Goal: Information Seeking & Learning: Learn about a topic

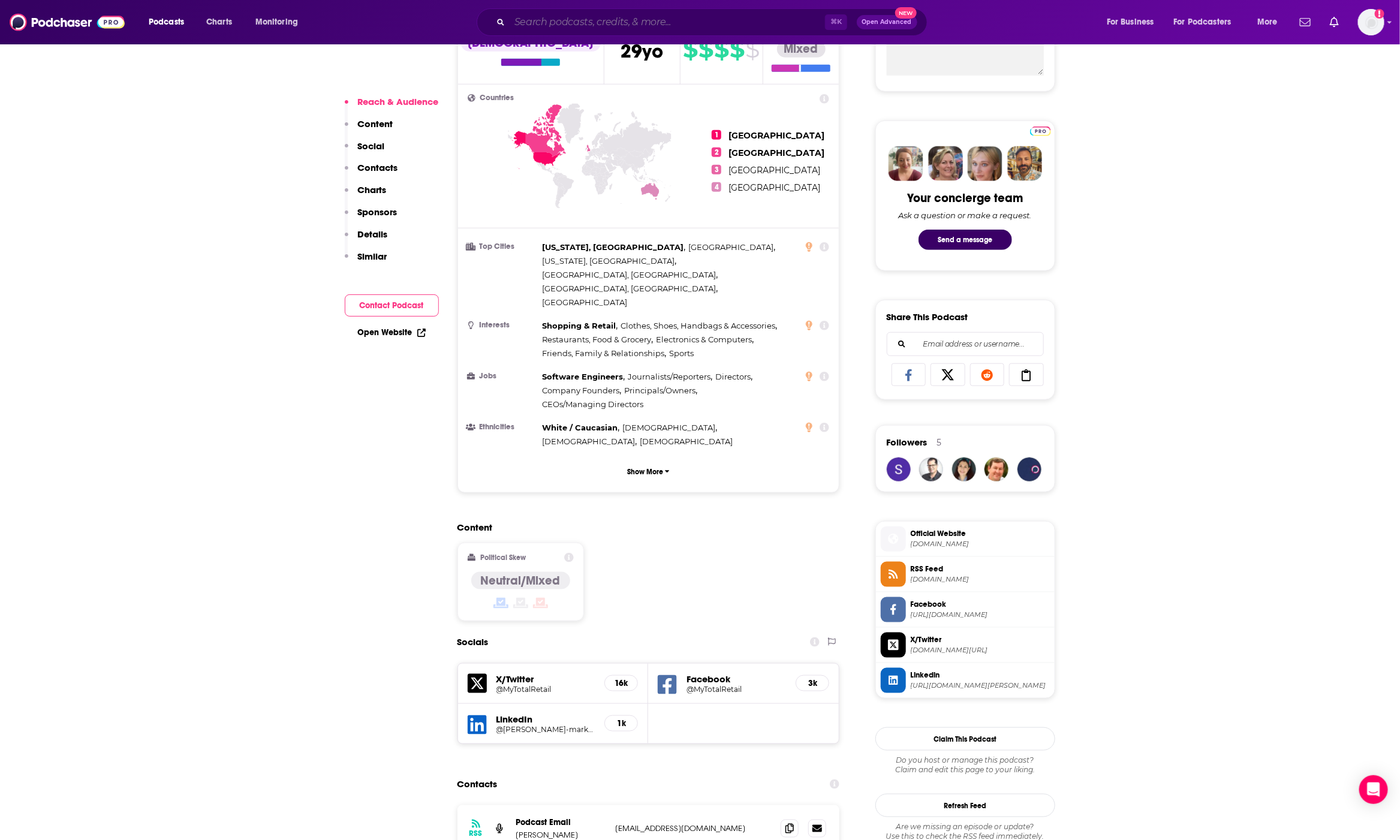
click at [577, 17] on input "Search podcasts, credits, & more..." at bounding box center [667, 22] width 315 height 19
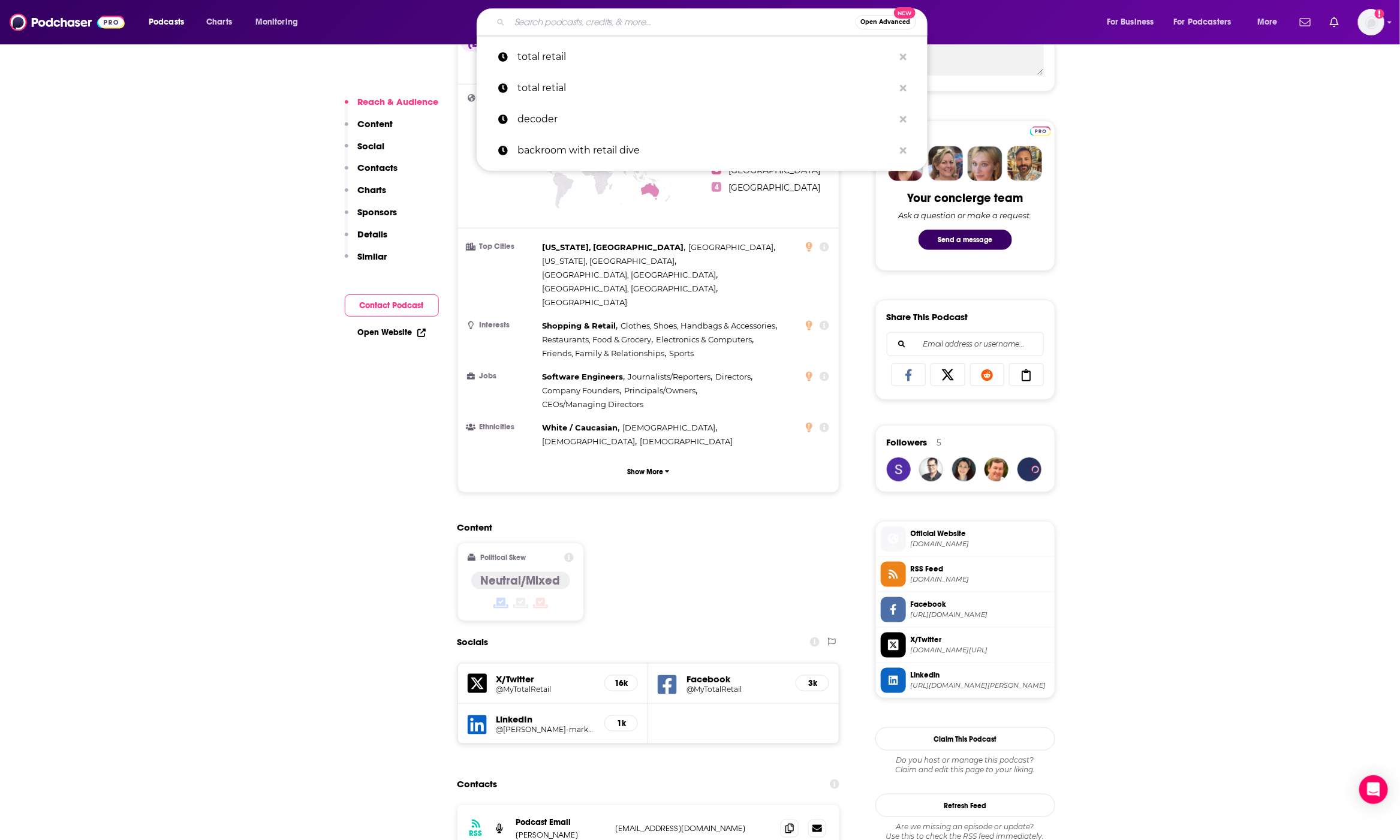
type input "r"
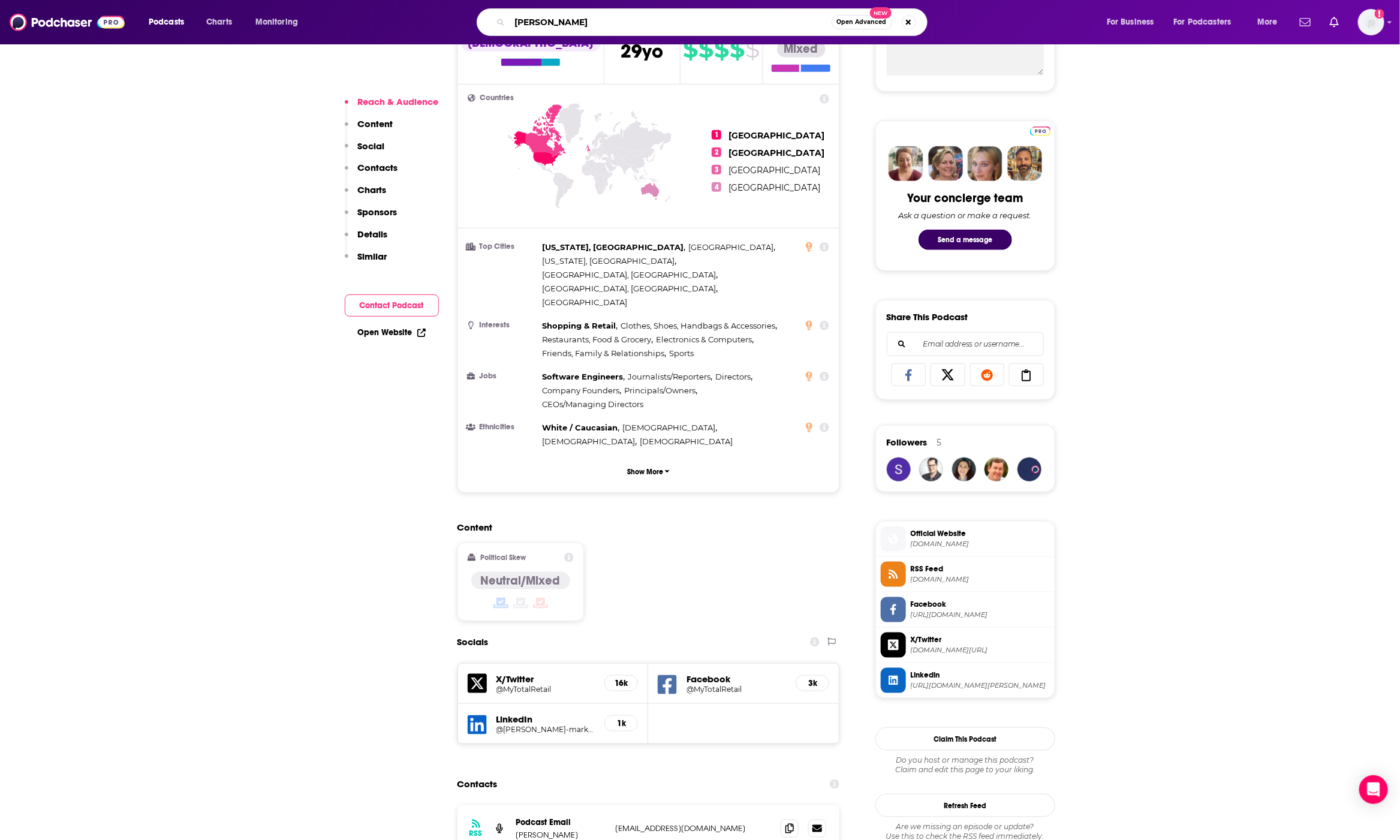
type input "[PERSON_NAME]"
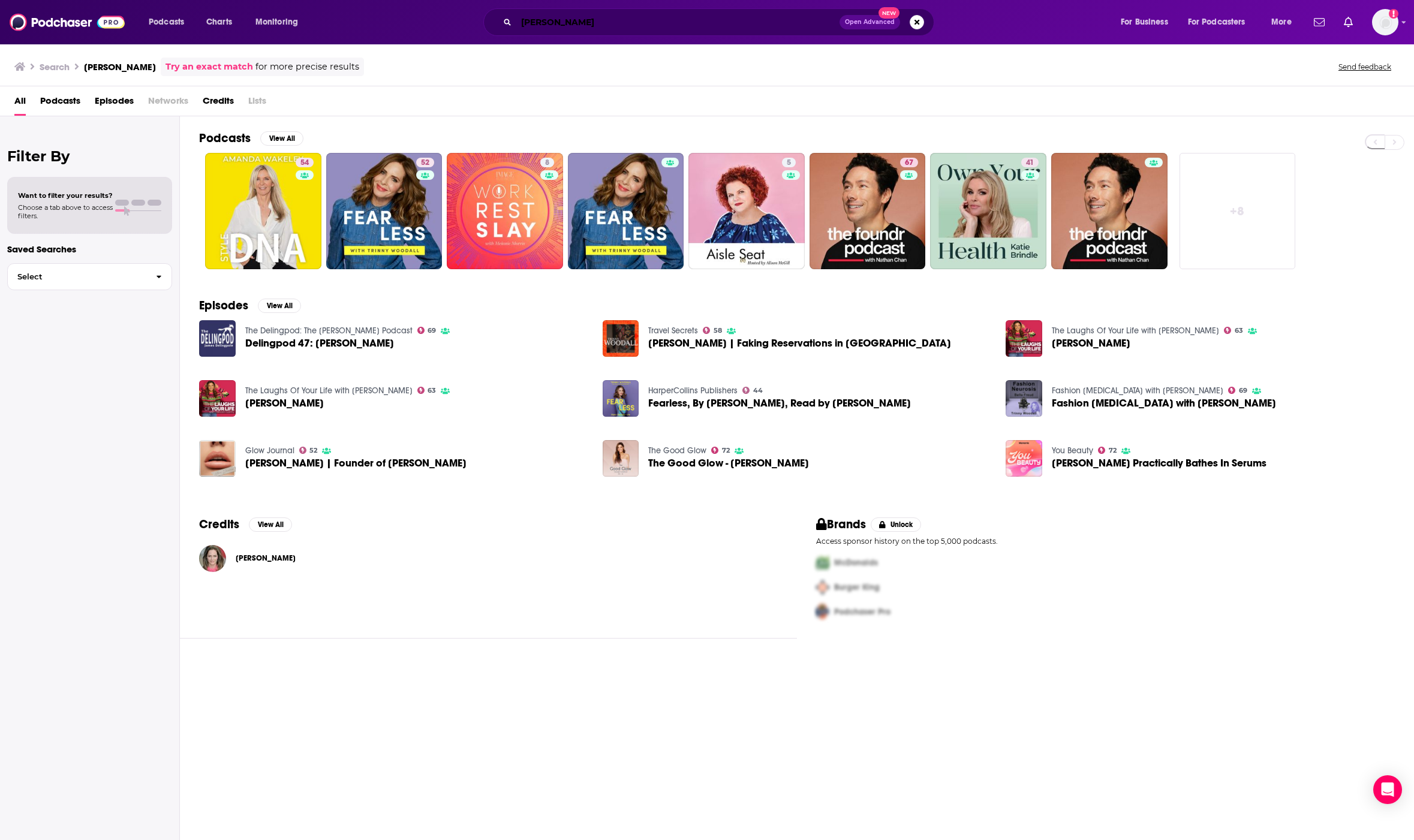
click at [611, 21] on input "[PERSON_NAME]" at bounding box center [677, 22] width 323 height 19
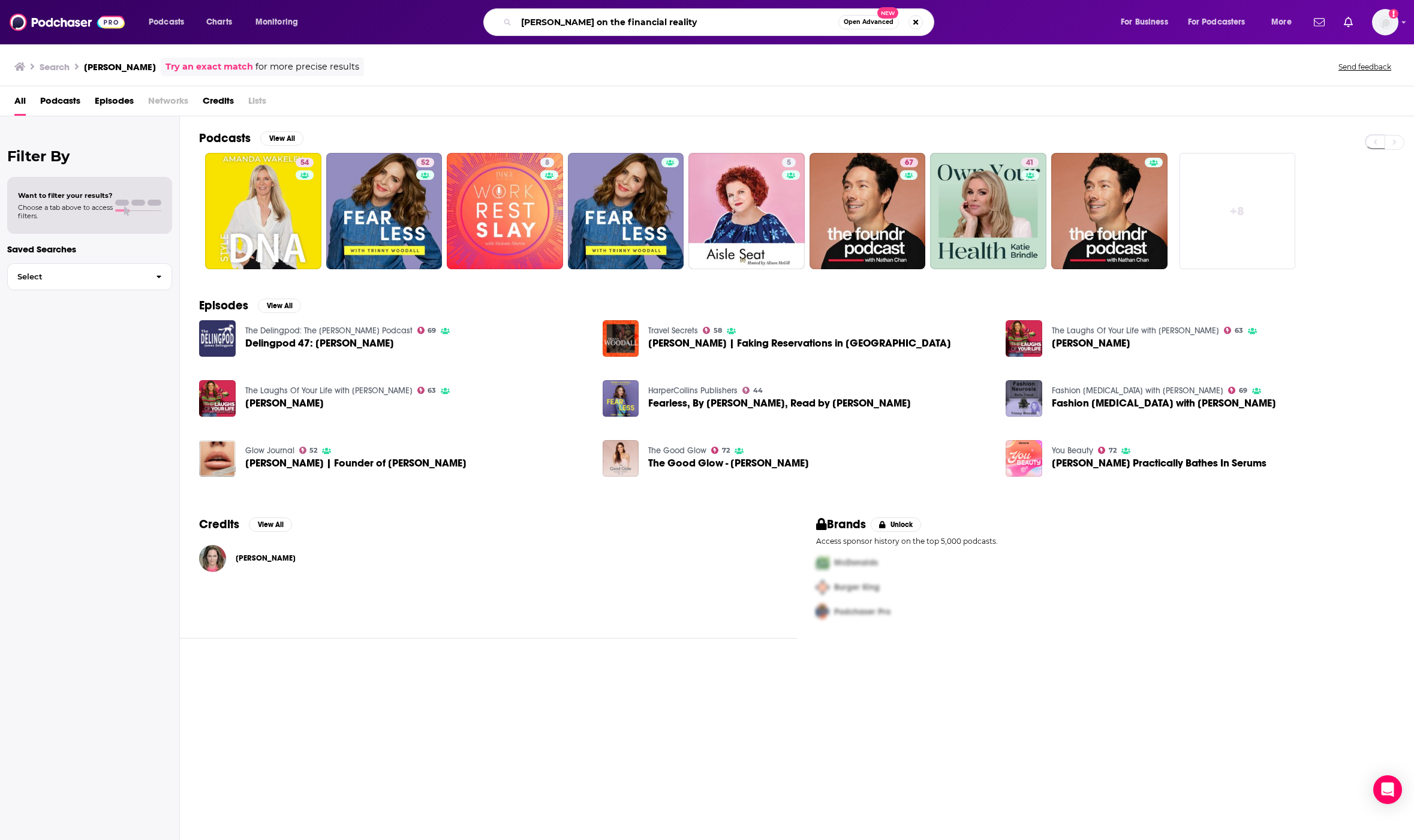
type input "[PERSON_NAME] on the financial reality"
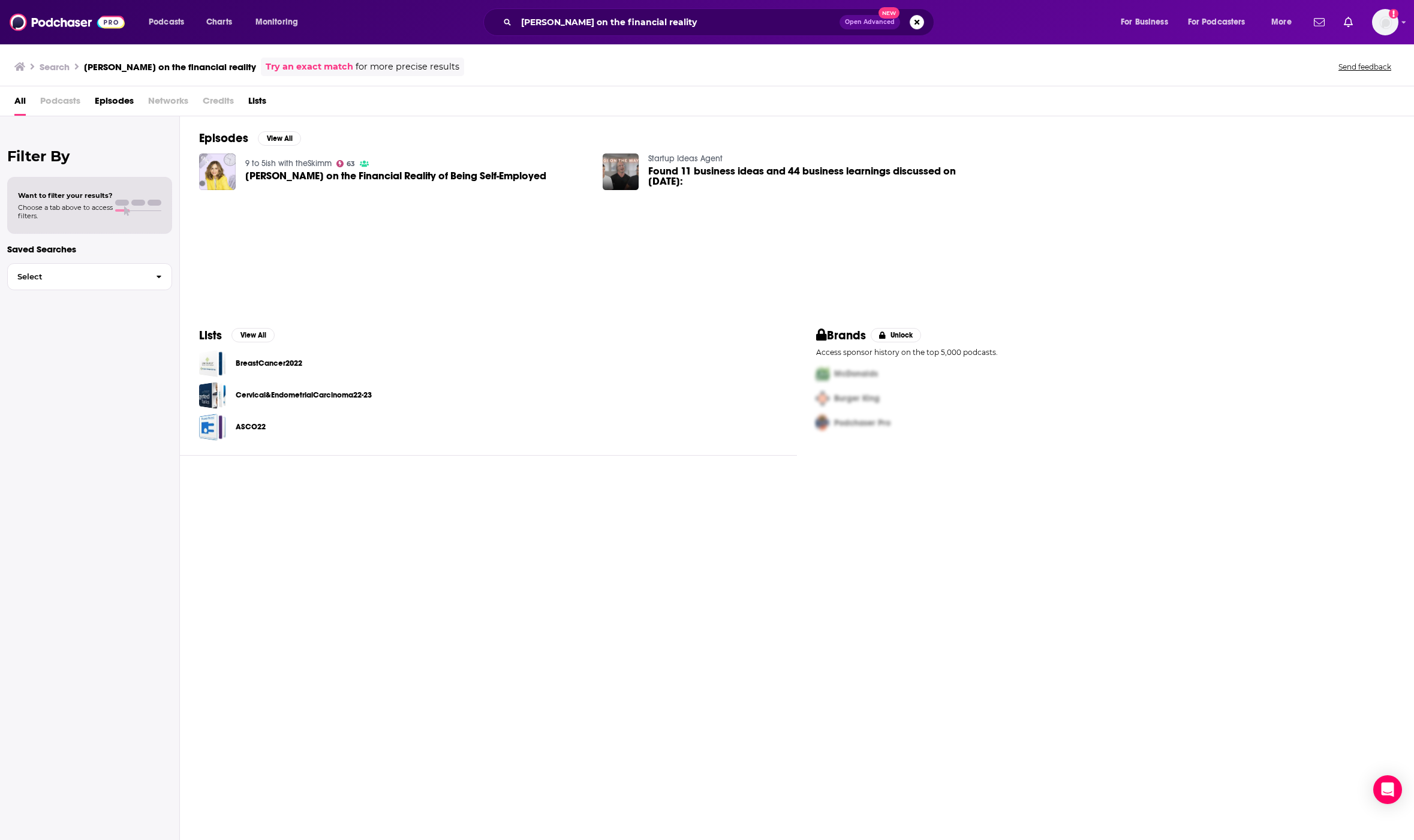
click at [407, 476] on div "Episodes View All 9 to 5ish with theSkimm 63 [PERSON_NAME] on the Financial Rea…" at bounding box center [797, 479] width 1234 height 726
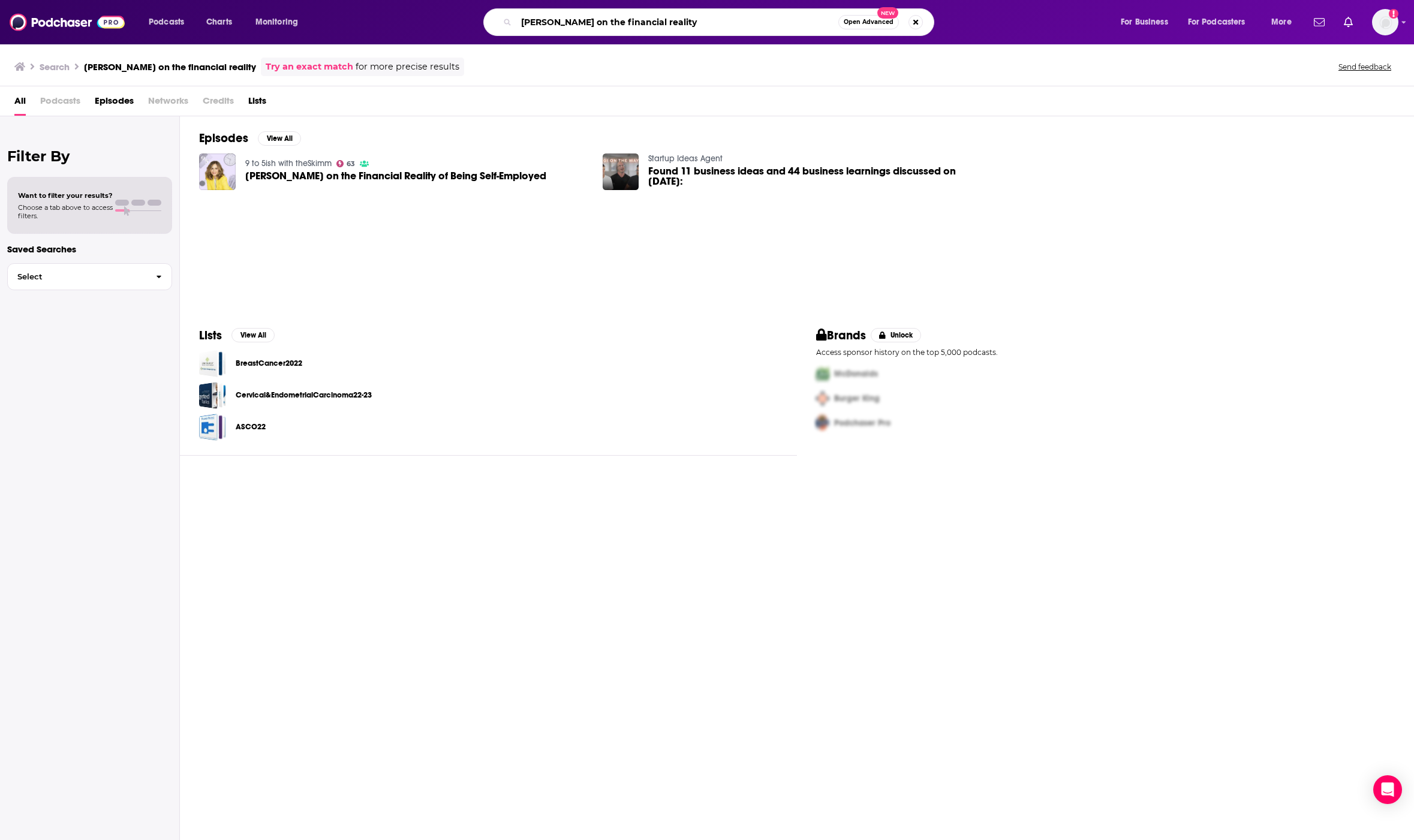
click at [550, 23] on input "[PERSON_NAME] on the financial reality" at bounding box center [677, 22] width 322 height 19
click at [219, 189] on img "Trinny Woodall on the Financial Reality of Being Self-Employed" at bounding box center [217, 171] width 37 height 37
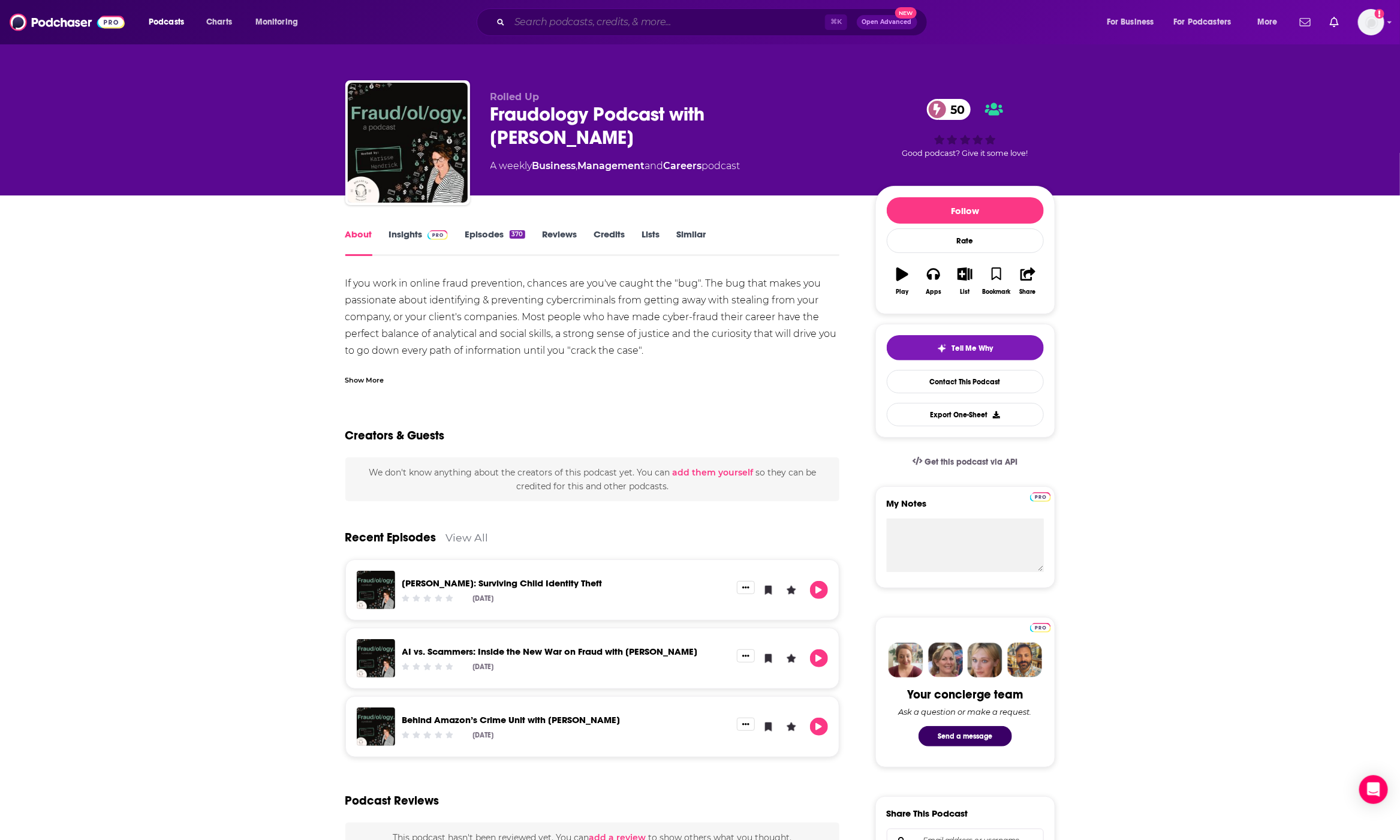
click at [580, 19] on input "Search podcasts, credits, & more..." at bounding box center [667, 22] width 315 height 19
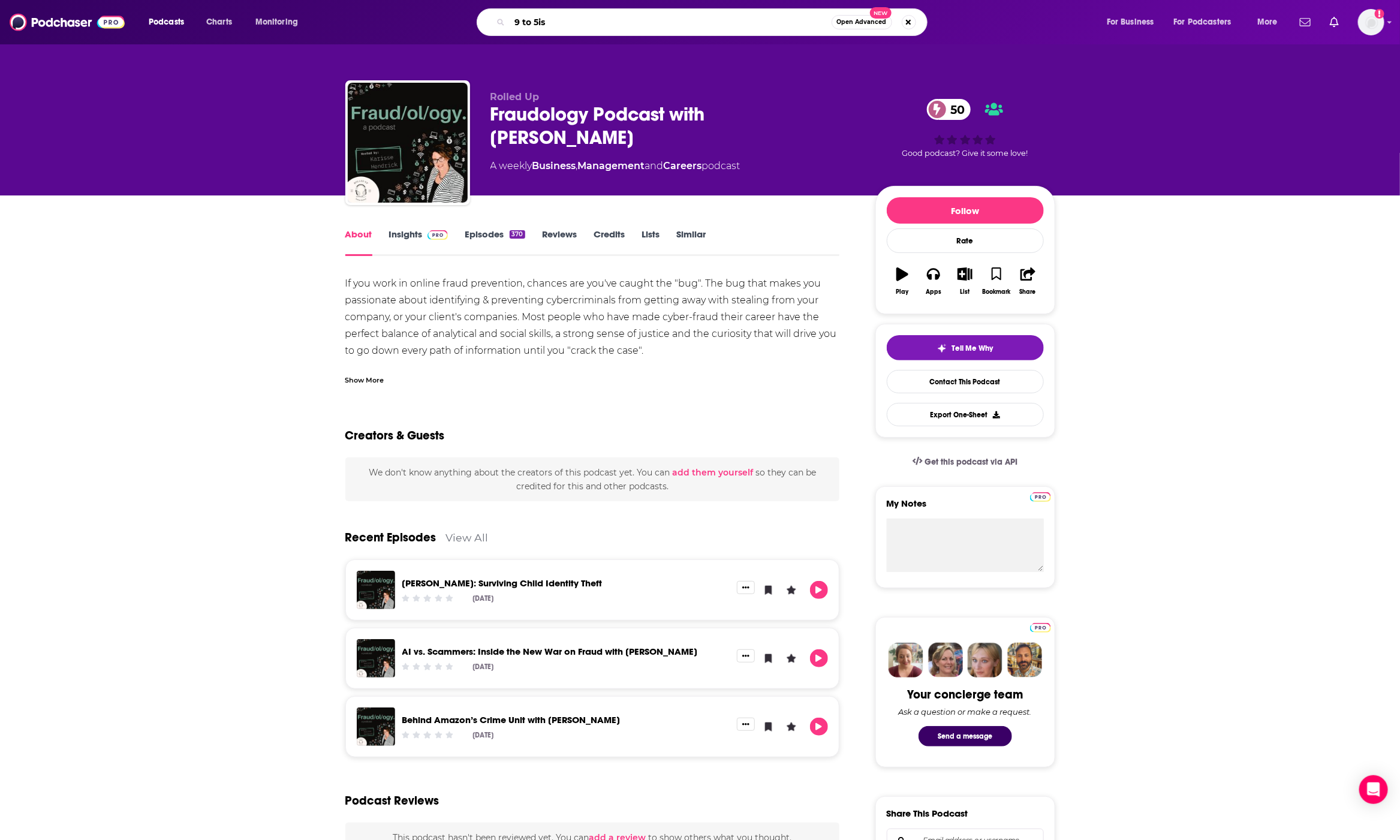
type input "9 to 5ish"
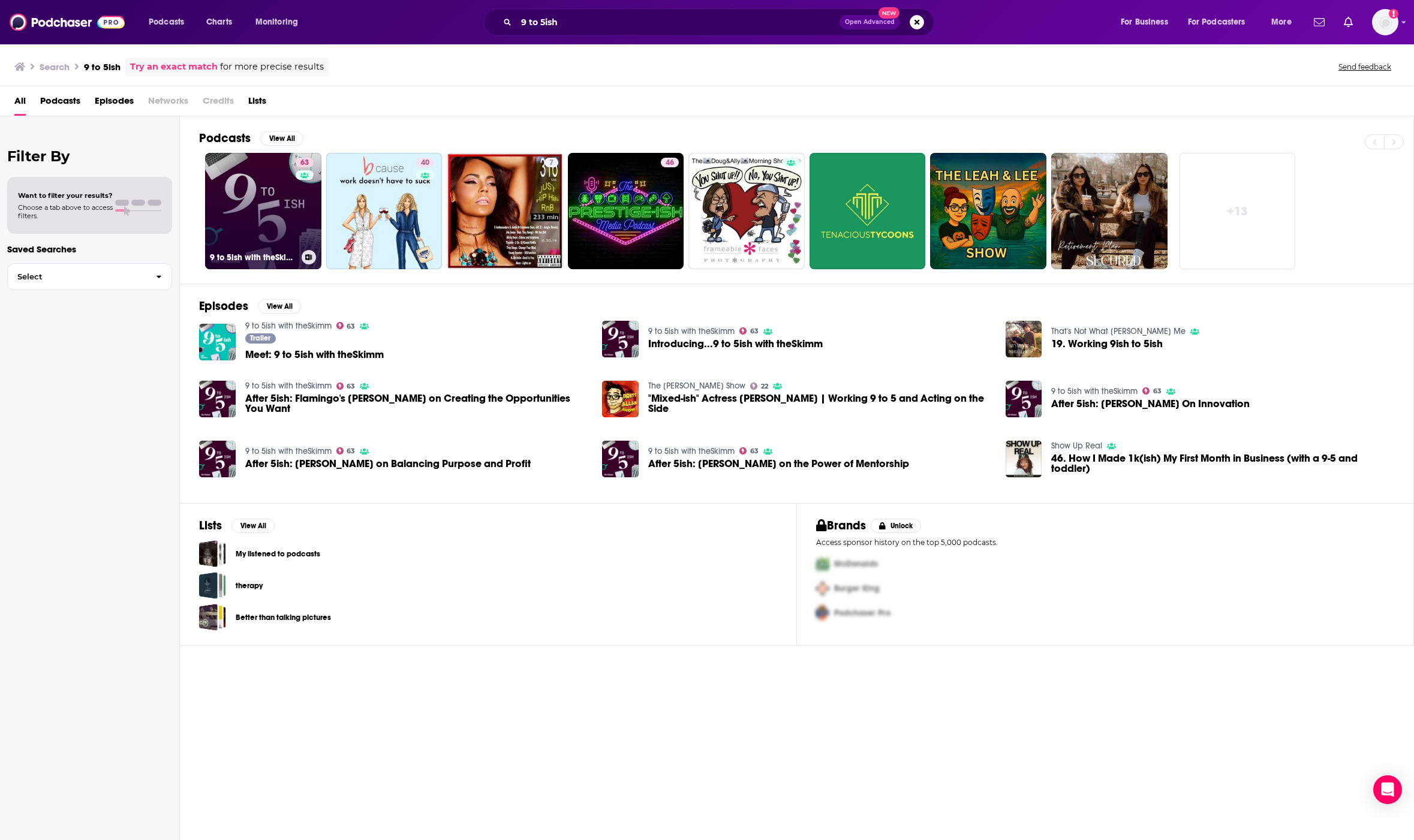
click at [292, 241] on link "63 9 to 5ish with theSkimm" at bounding box center [263, 211] width 117 height 117
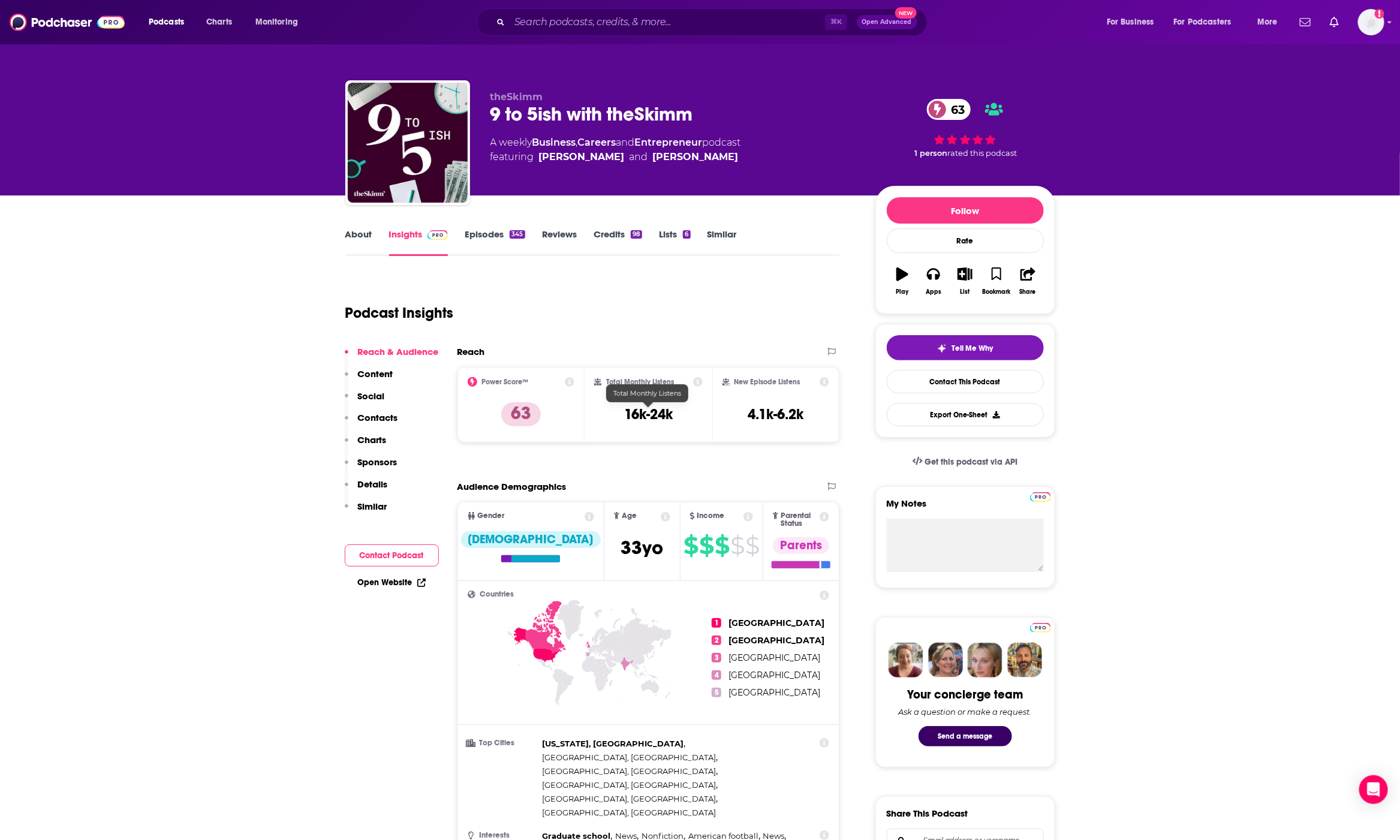
click at [632, 410] on h3 "16k-24k" at bounding box center [648, 414] width 49 height 18
copy div "16k-24k"
click at [491, 237] on link "Episodes 345" at bounding box center [495, 242] width 60 height 27
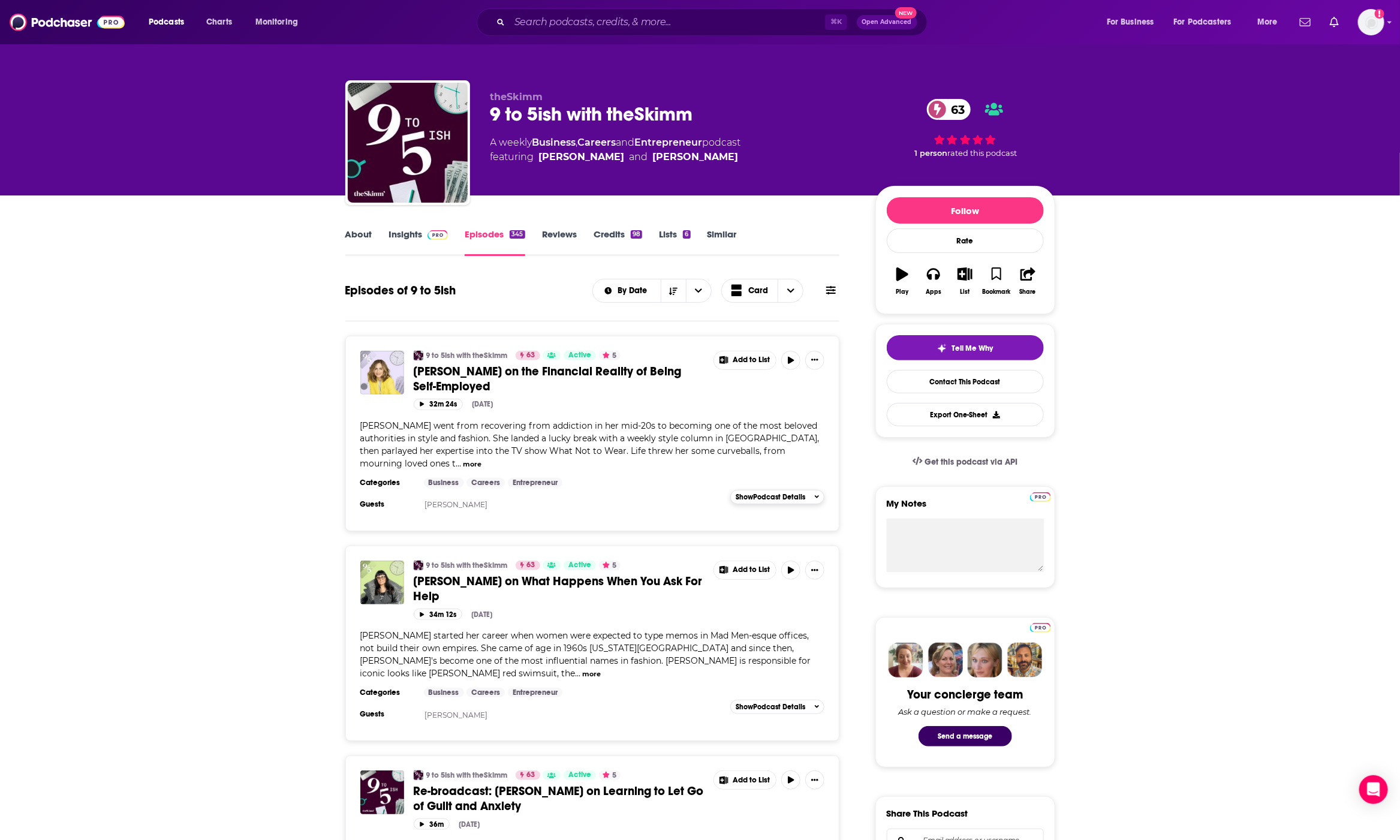
click at [786, 501] on span "Show Podcast Details" at bounding box center [770, 497] width 69 height 9
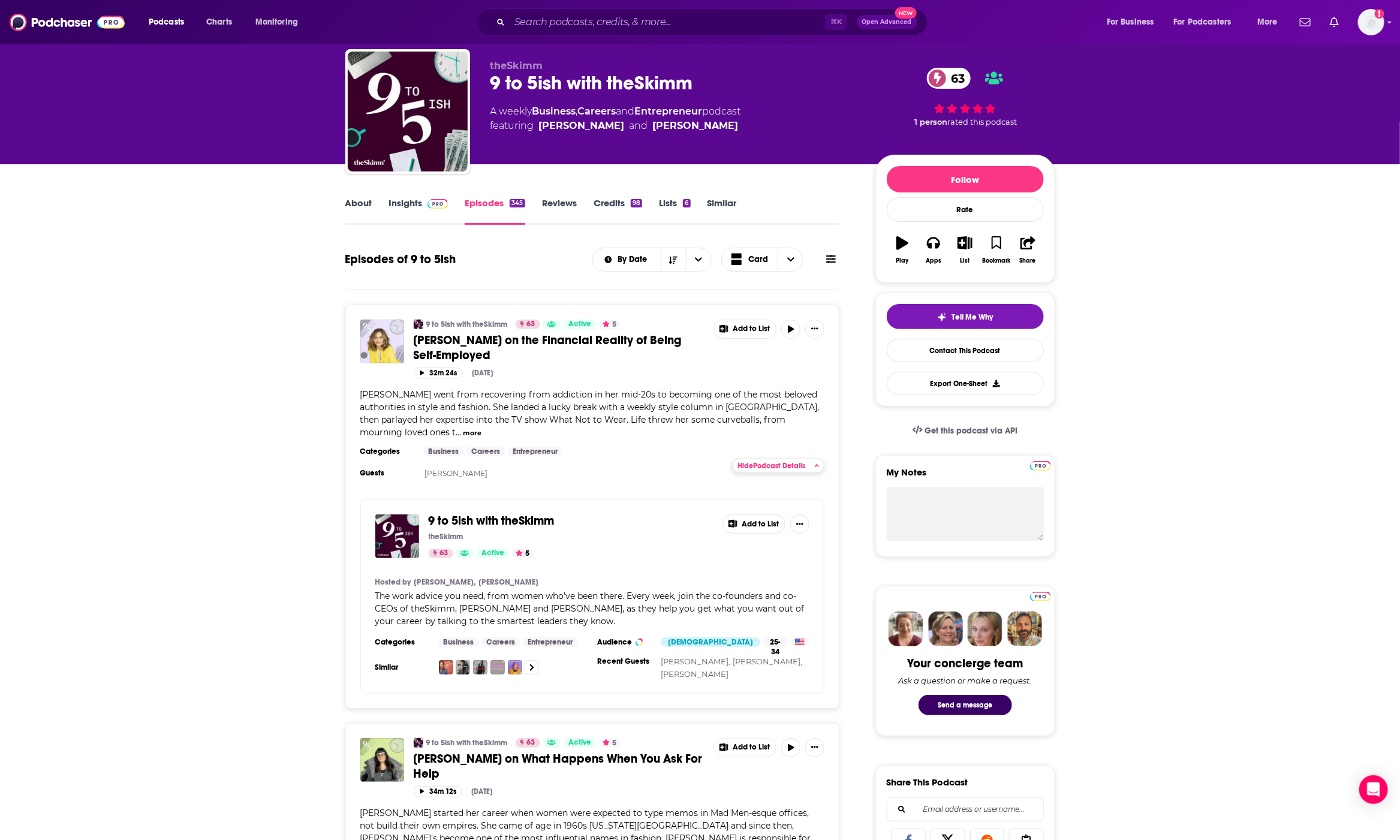
scroll to position [38, 0]
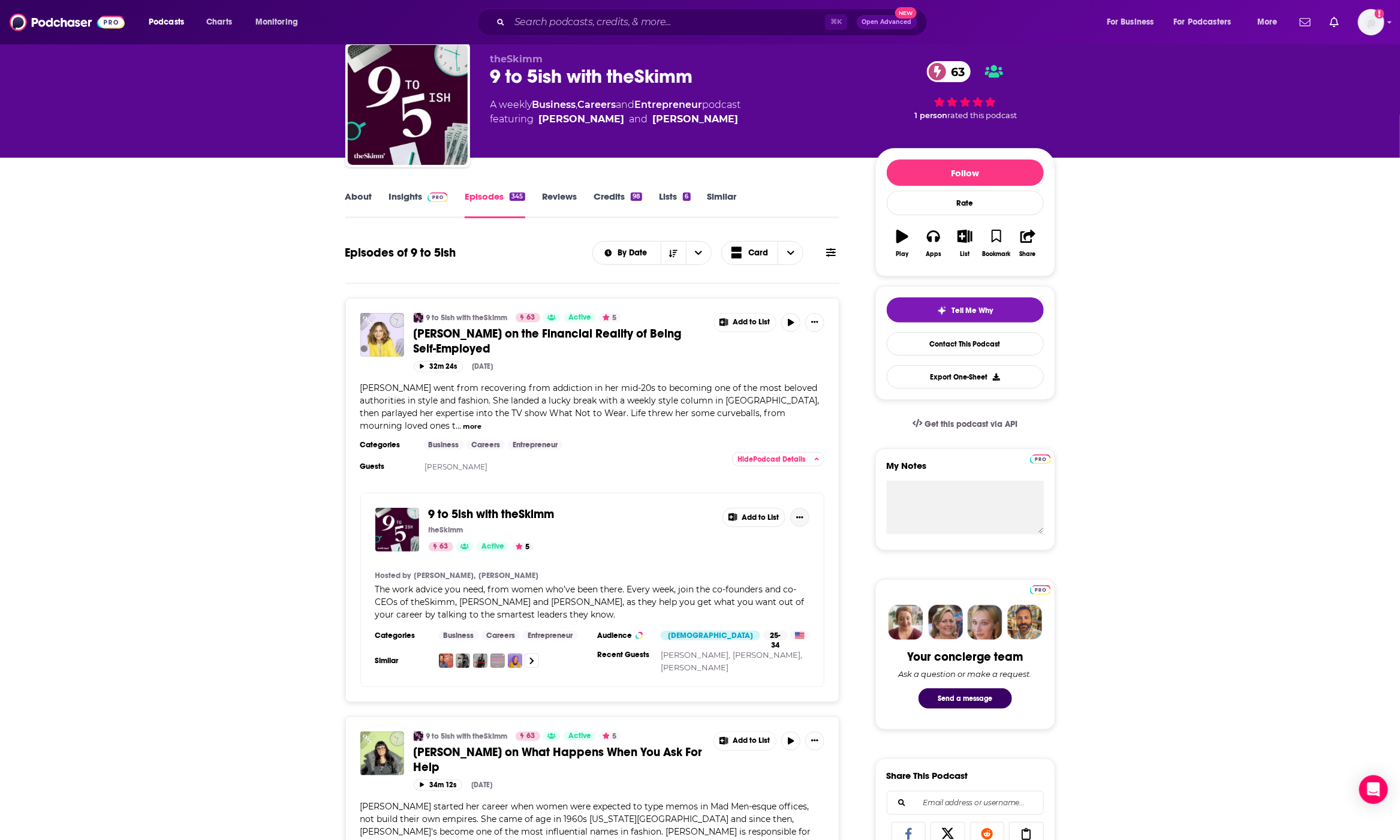
click at [795, 525] on button "Show More Button" at bounding box center [800, 517] width 19 height 19
click at [386, 202] on div "About" at bounding box center [367, 204] width 44 height 27
click at [416, 197] on link "Insights" at bounding box center [418, 204] width 59 height 27
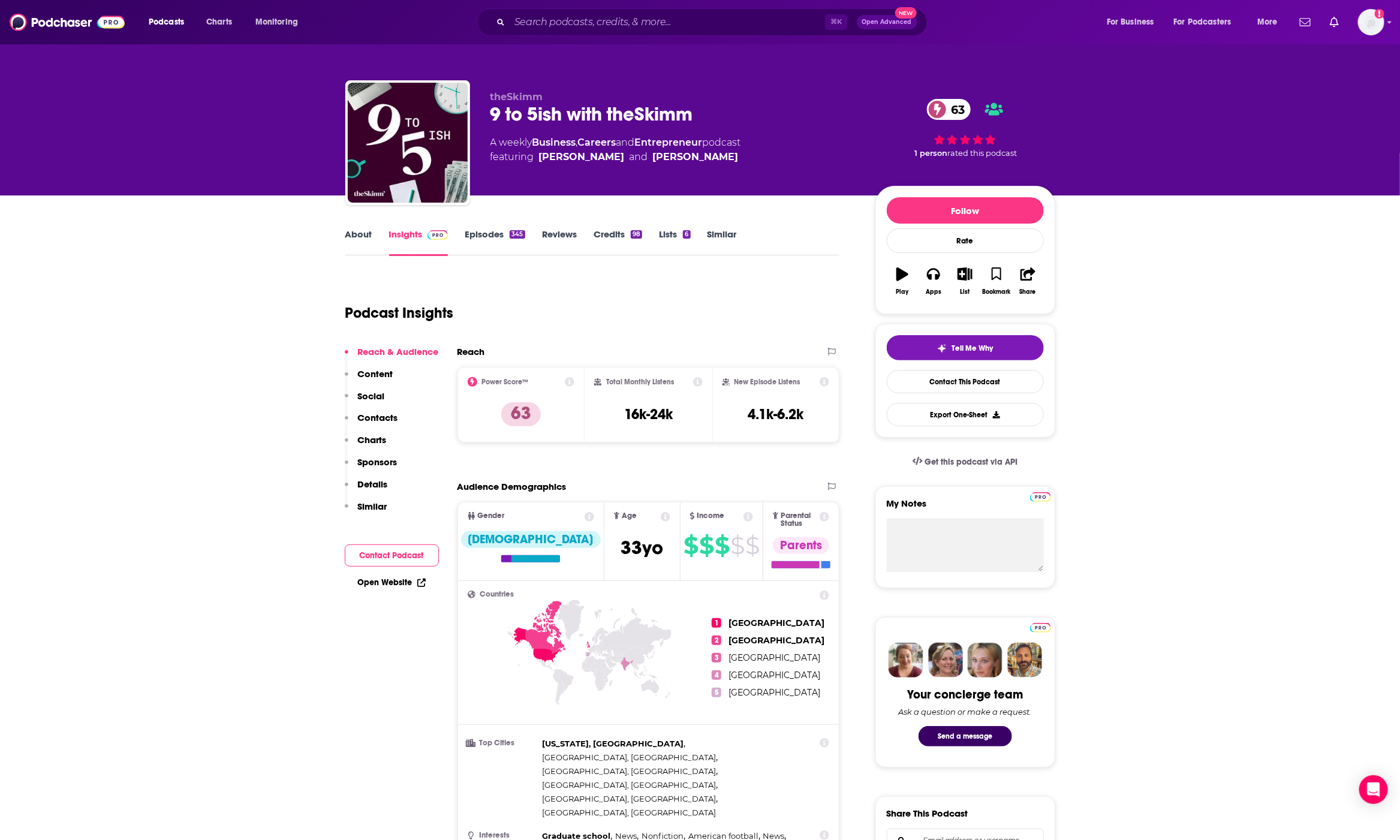
click at [774, 425] on div "New Episode Listens 4.1k-6.2k" at bounding box center [776, 405] width 107 height 55
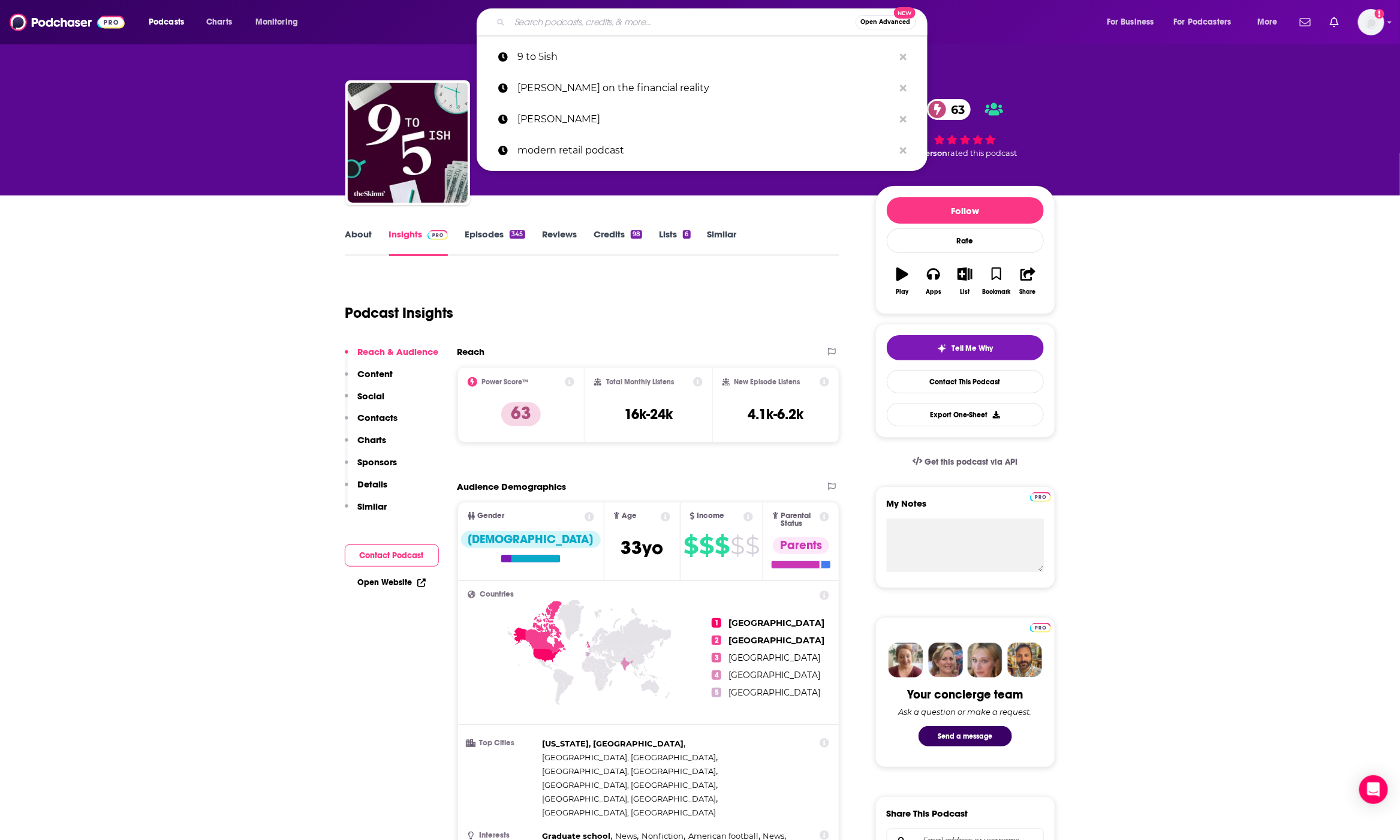
click at [539, 27] on input "Search podcasts, credits, & more..." at bounding box center [682, 22] width 345 height 19
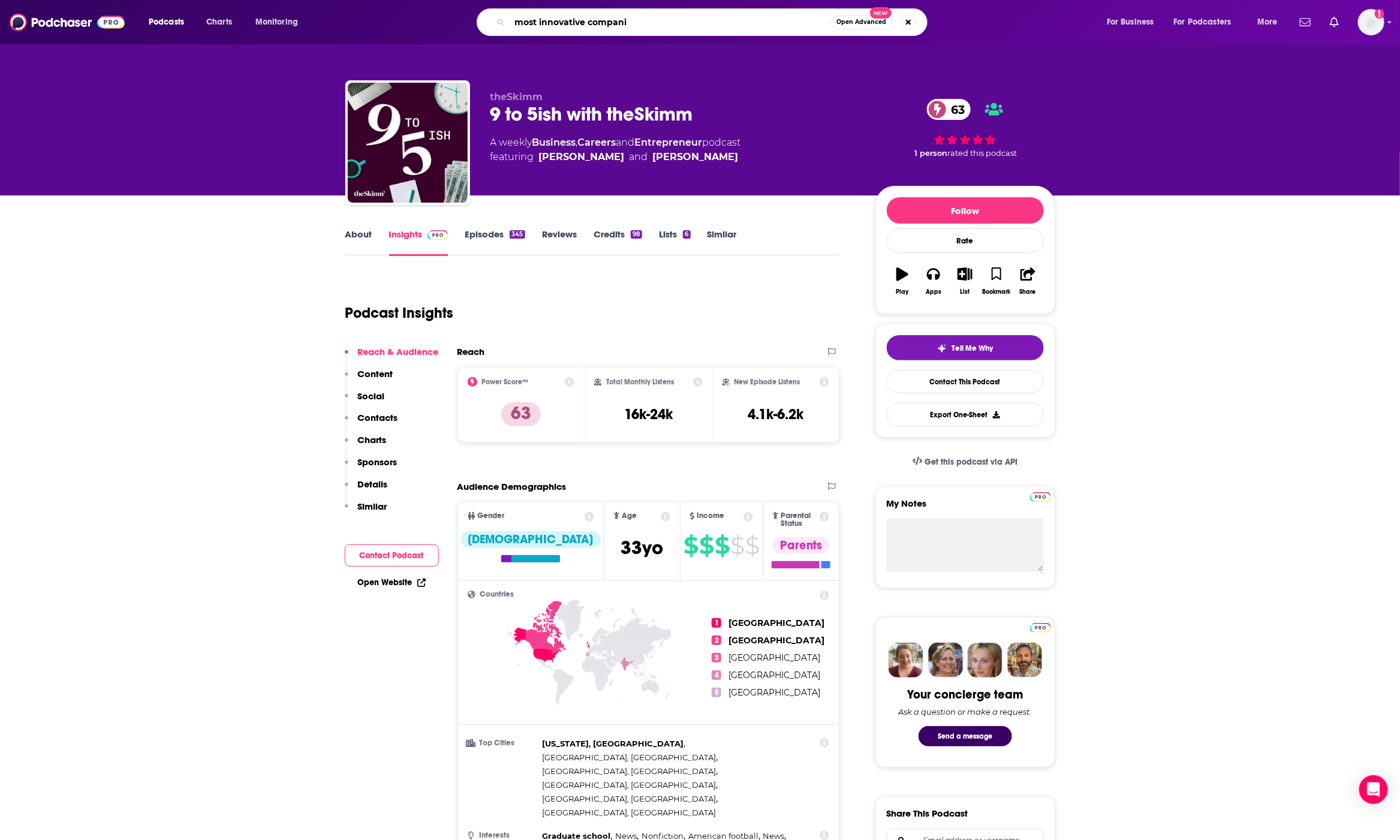
type input "most innovative companie"
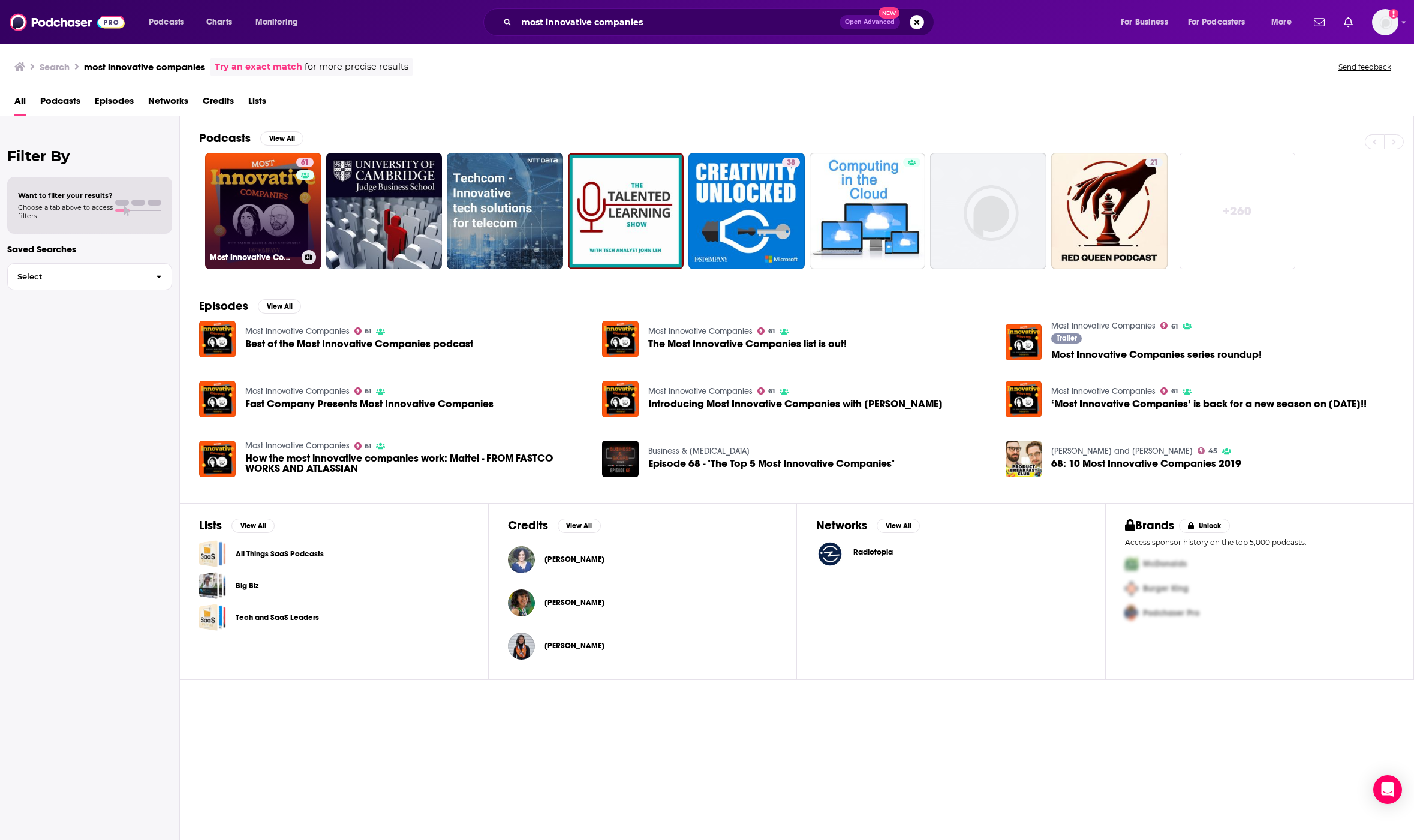
click at [286, 231] on link "61 Most Innovative Companies" at bounding box center [263, 211] width 117 height 117
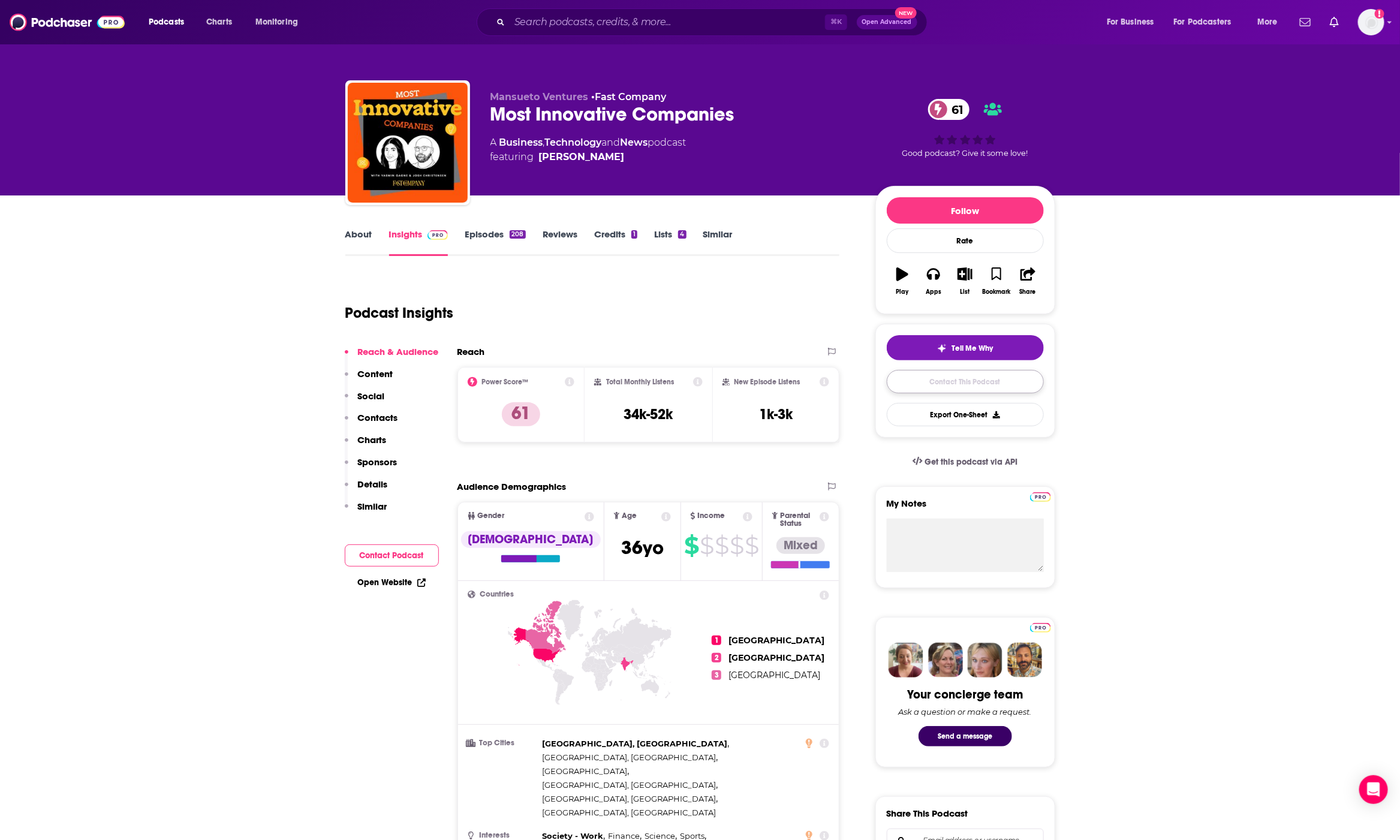
click at [964, 393] on link "Contact This Podcast" at bounding box center [964, 381] width 157 height 23
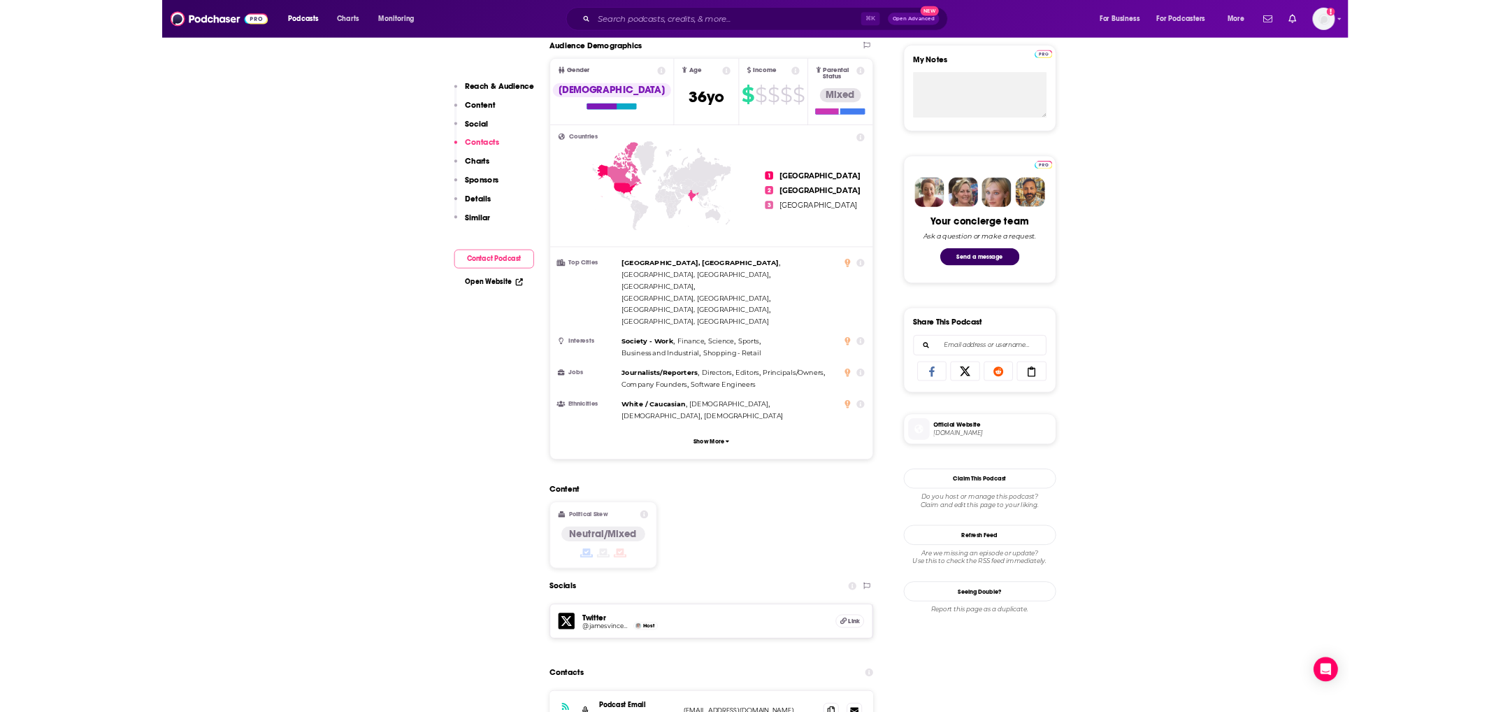
scroll to position [294, 0]
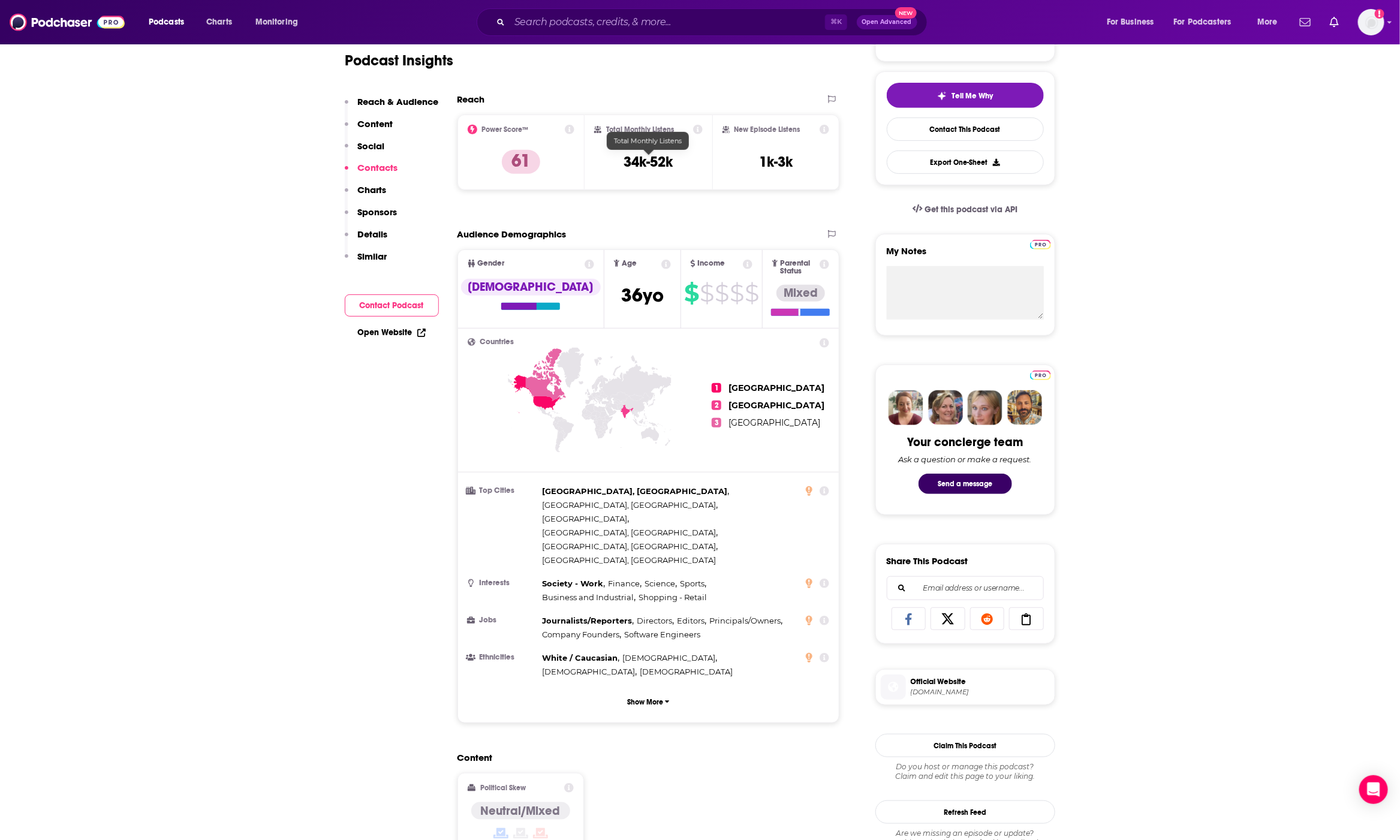
click at [650, 159] on h3 "34k-52k" at bounding box center [647, 161] width 49 height 18
copy div "34k-52k"
